Goal: Information Seeking & Learning: Find specific fact

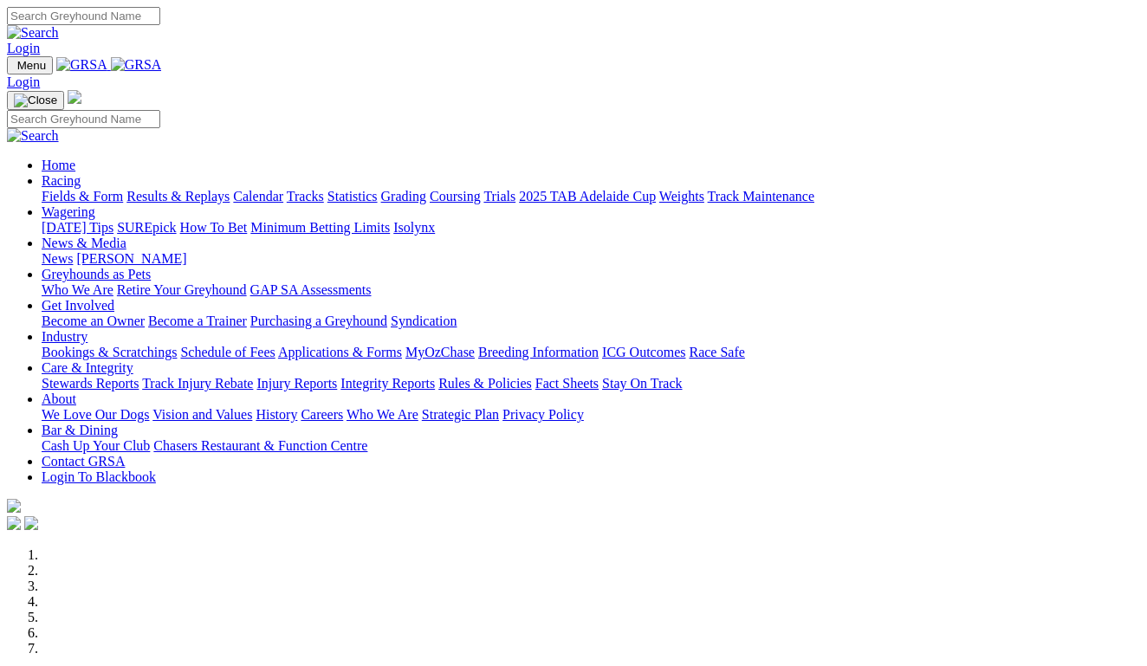
scroll to position [0, 9]
click at [230, 189] on link "Results & Replays" at bounding box center [177, 196] width 103 height 15
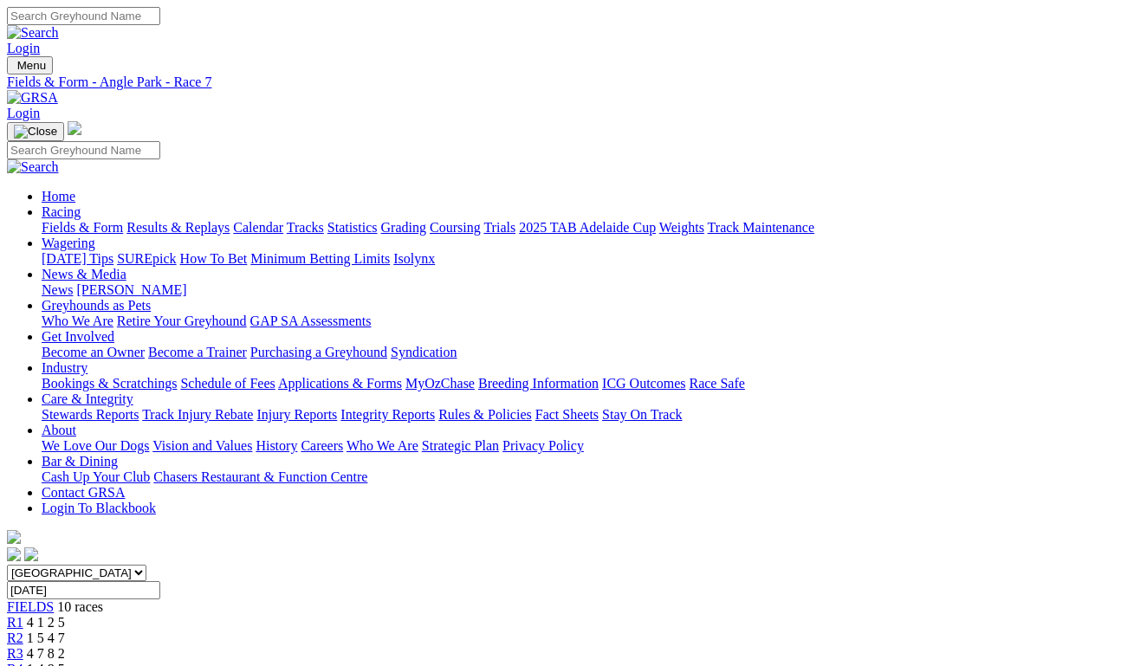
scroll to position [0, 49]
